Goal: Task Accomplishment & Management: Use online tool/utility

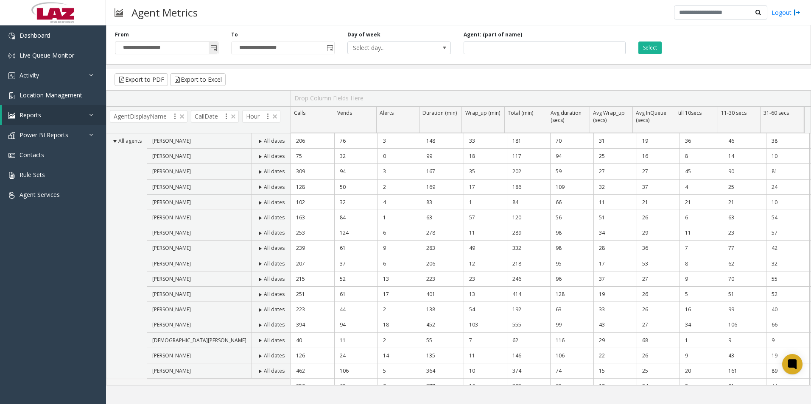
drag, startPoint x: 213, startPoint y: 47, endPoint x: 202, endPoint y: 49, distance: 11.2
click at [213, 47] on span "Toggle popup" at bounding box center [213, 48] width 7 height 7
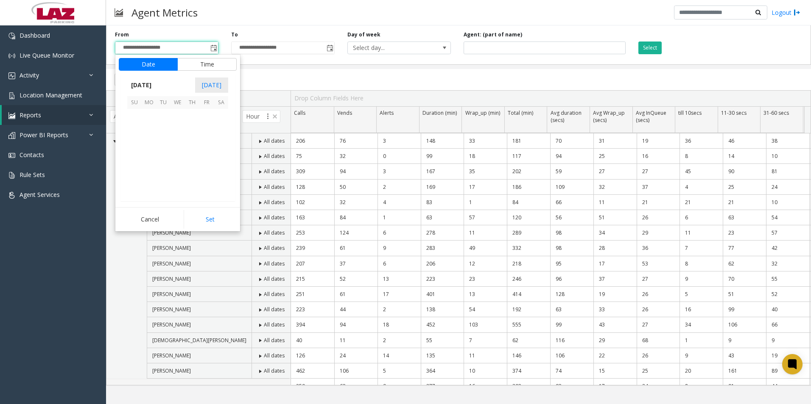
scroll to position [152173, 0]
click at [207, 148] on span "19" at bounding box center [206, 145] width 14 height 14
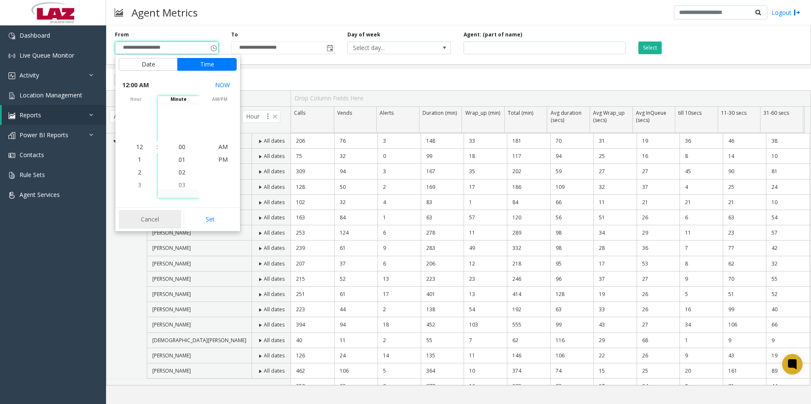
click at [143, 218] on button "Cancel" at bounding box center [150, 219] width 62 height 19
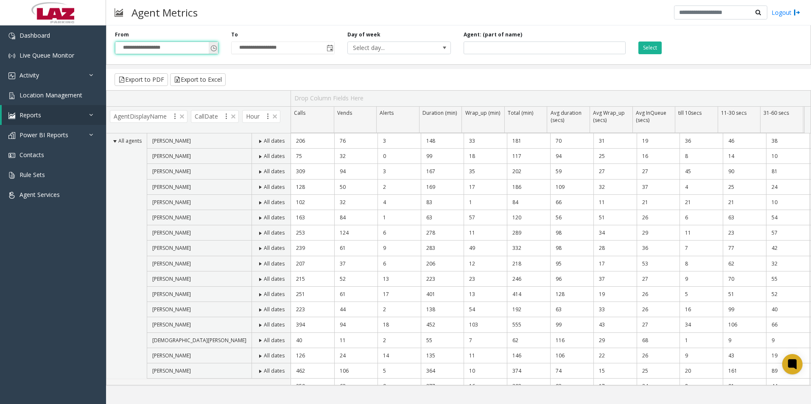
click at [168, 46] on input "**********" at bounding box center [166, 48] width 103 height 12
click at [209, 51] on span "Toggle popup" at bounding box center [213, 48] width 9 height 14
click at [212, 42] on span "Toggle popup" at bounding box center [213, 48] width 9 height 14
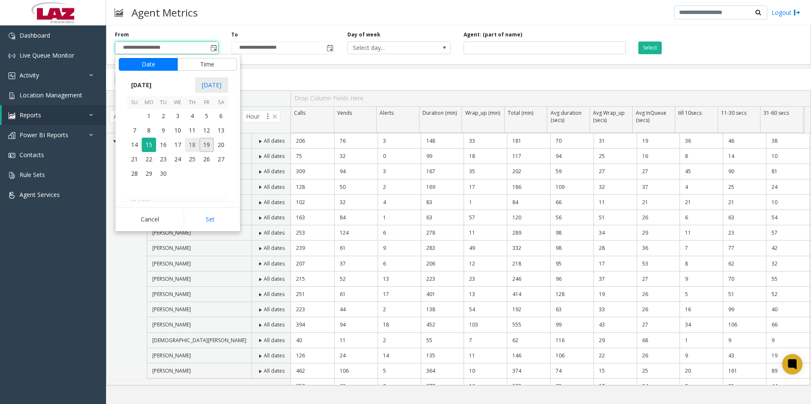
click at [192, 147] on span "18" at bounding box center [192, 145] width 14 height 14
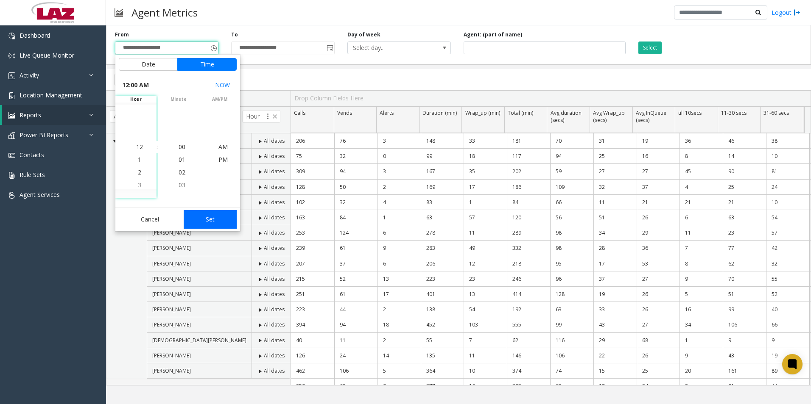
click at [215, 216] on button "Set" at bounding box center [210, 219] width 53 height 19
type input "**********"
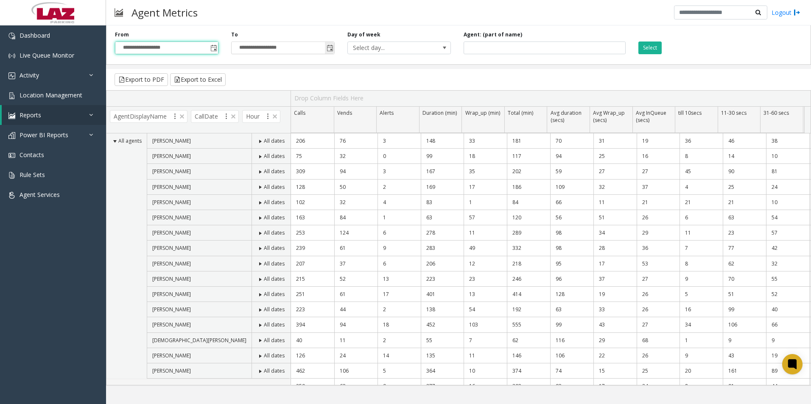
click at [328, 50] on span "Toggle popup" at bounding box center [329, 48] width 7 height 7
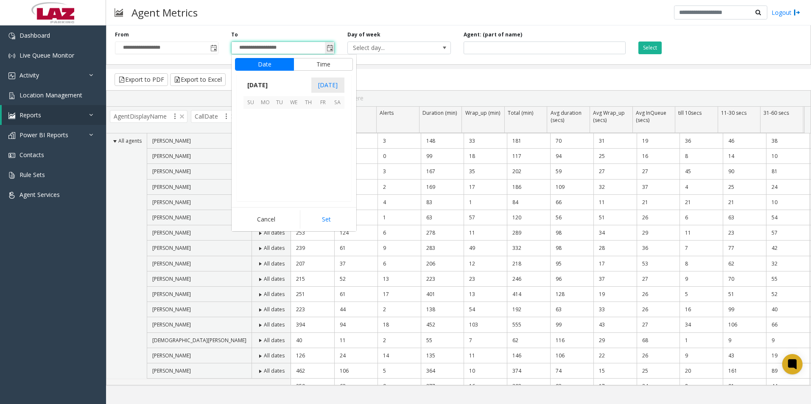
scroll to position [13, 0]
click at [304, 148] on span "18" at bounding box center [308, 145] width 14 height 14
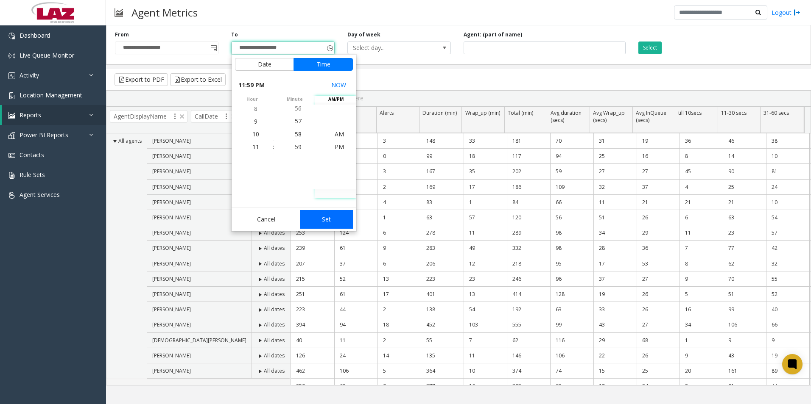
click at [332, 217] on button "Set" at bounding box center [326, 219] width 53 height 19
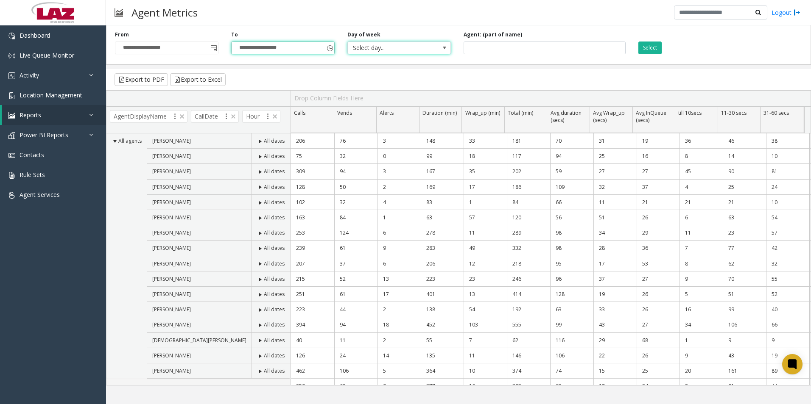
click at [386, 54] on span "Select day..." at bounding box center [398, 48] width 103 height 13
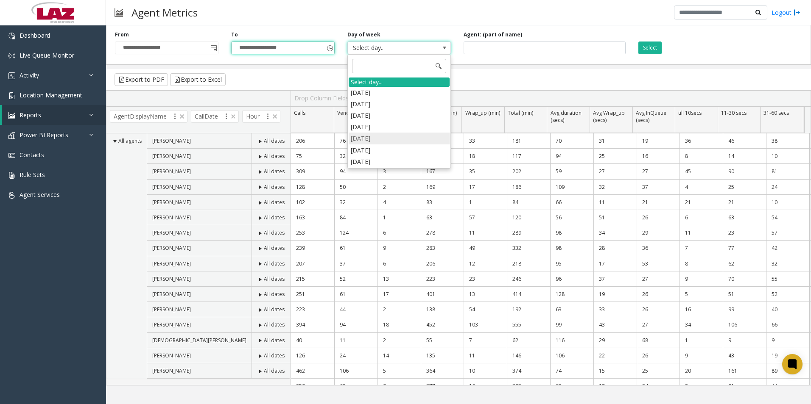
click at [381, 141] on li "[DATE]" at bounding box center [399, 138] width 101 height 11
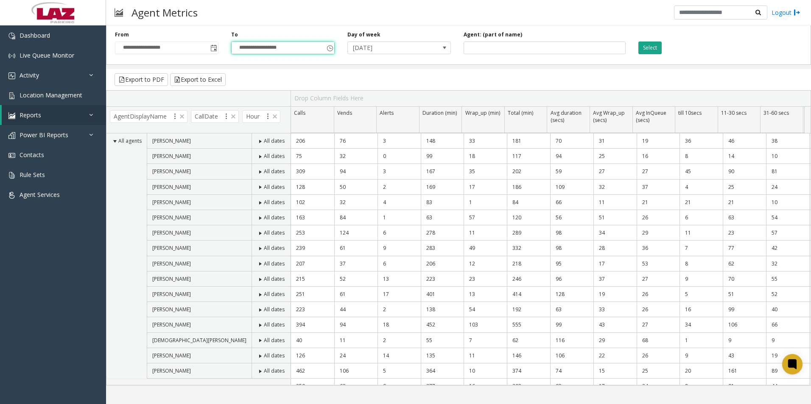
click at [650, 50] on button "Select" at bounding box center [649, 48] width 23 height 13
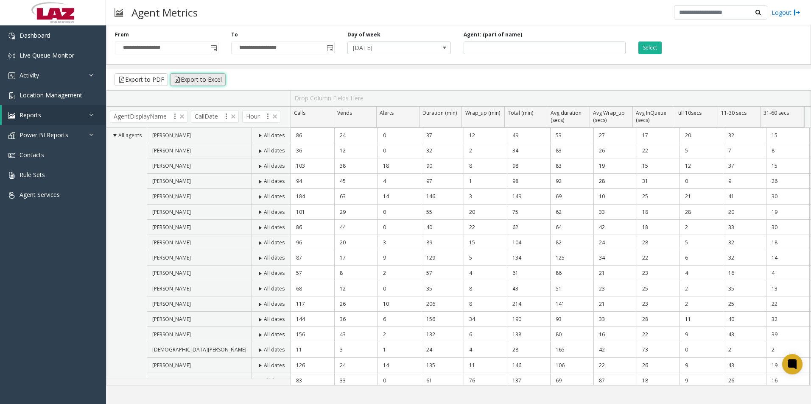
click at [193, 82] on button "Export to Excel" at bounding box center [198, 79] width 56 height 13
